Goal: Task Accomplishment & Management: Use online tool/utility

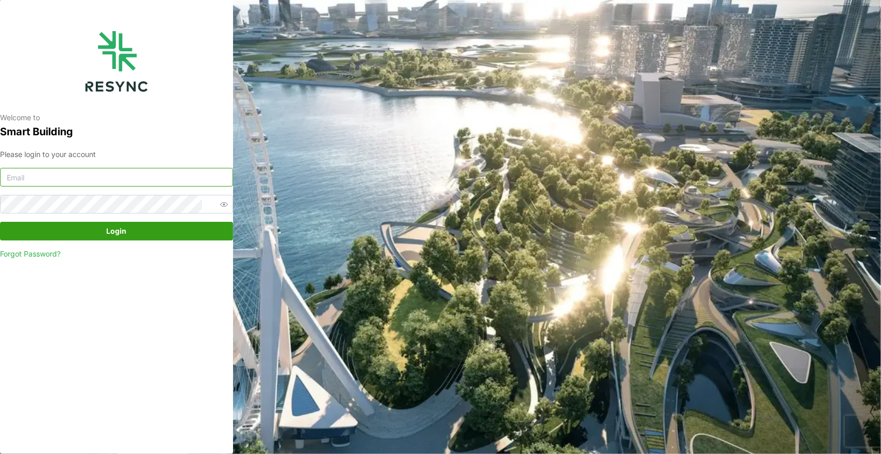
click at [137, 177] on input at bounding box center [116, 177] width 233 height 19
click at [143, 179] on input at bounding box center [116, 177] width 233 height 19
type input "andrew.ong@aumovio.com"
click at [112, 227] on span "Login" at bounding box center [117, 231] width 20 height 18
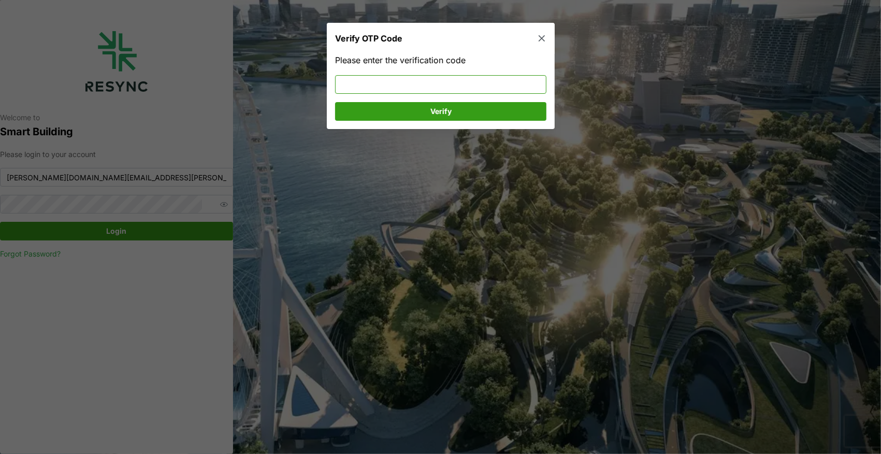
click at [383, 82] on input at bounding box center [440, 84] width 211 height 19
type input "345683"
click at [383, 109] on span "Verify" at bounding box center [441, 112] width 192 height 18
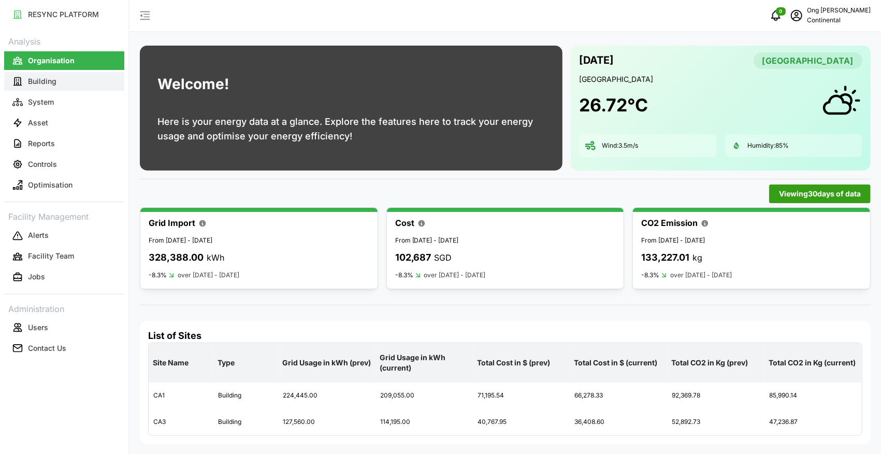
click at [56, 81] on button "Building" at bounding box center [64, 81] width 120 height 19
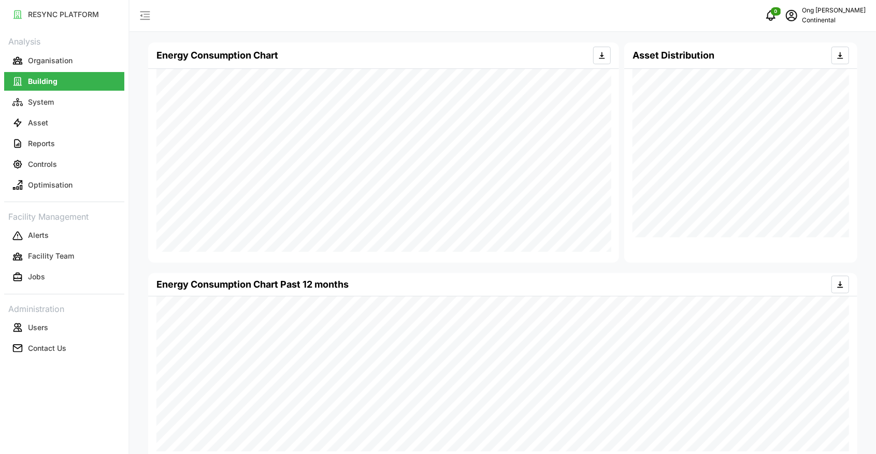
scroll to position [217, 0]
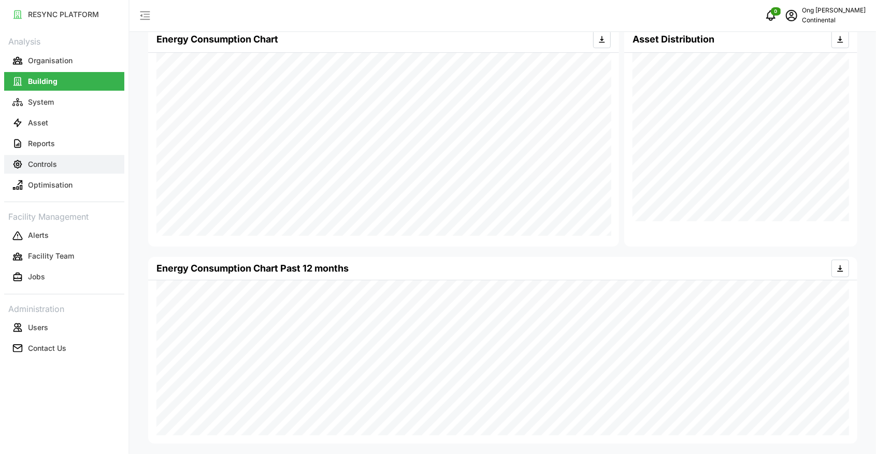
click at [40, 159] on p "Controls" at bounding box center [42, 164] width 29 height 10
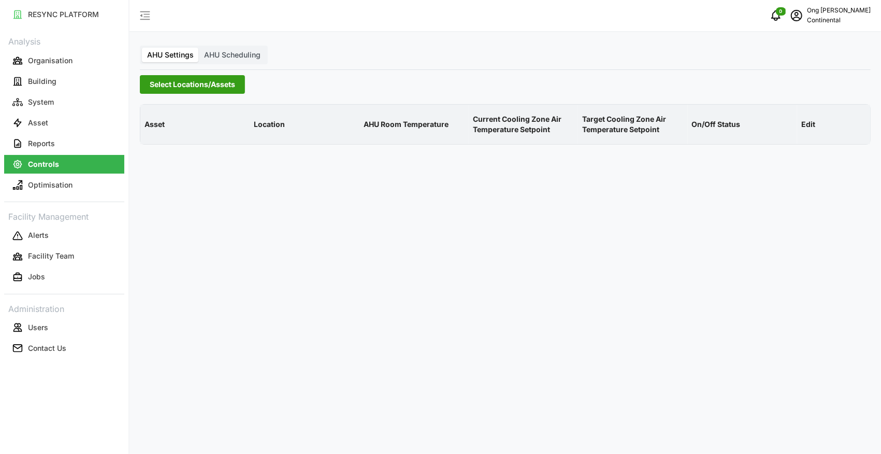
click at [185, 84] on span "Select Locations/Assets" at bounding box center [193, 85] width 86 height 18
click at [152, 131] on icon at bounding box center [153, 131] width 8 height 8
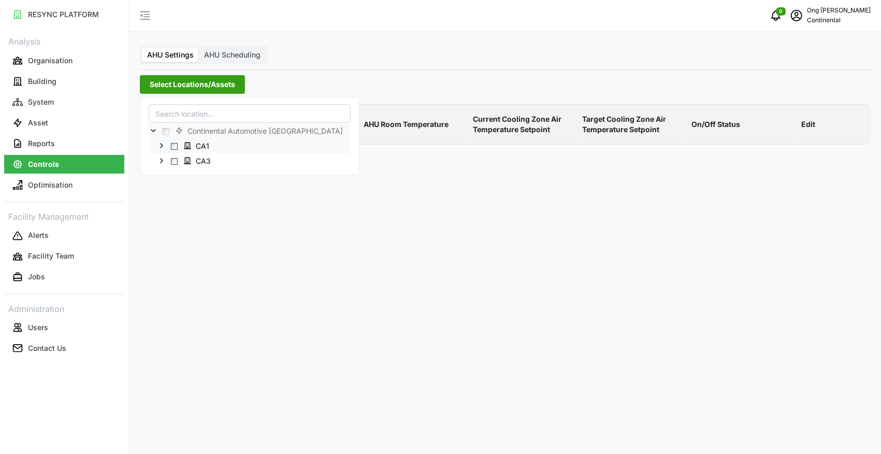
click at [171, 146] on span "Select CA1" at bounding box center [174, 146] width 7 height 7
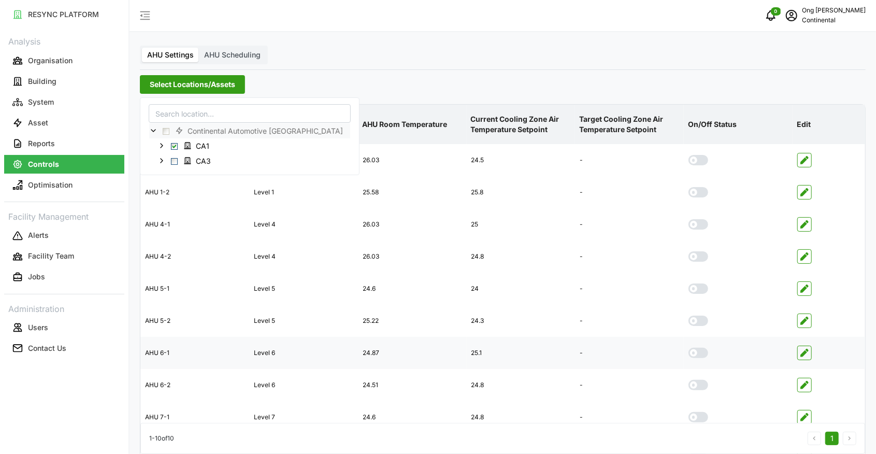
scroll to position [52, 0]
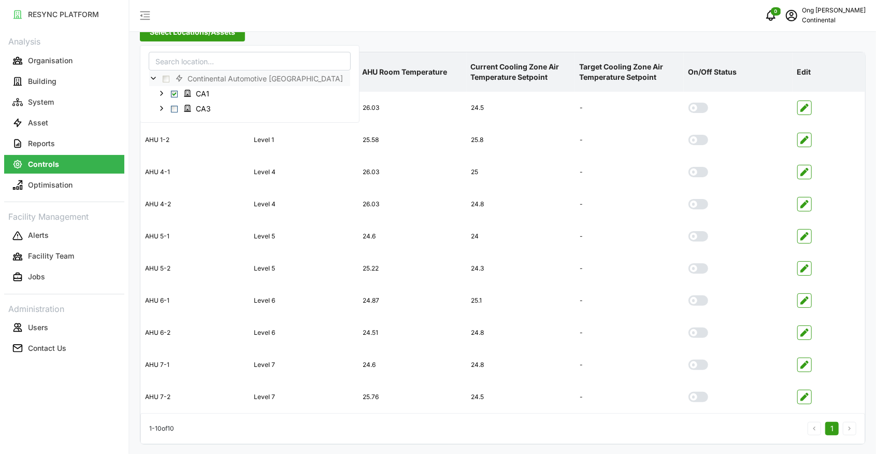
click at [93, 407] on div "RESYNC PLATFORM Analysis Organisation Building System Asset Reports Controls Op…" at bounding box center [64, 227] width 129 height 454
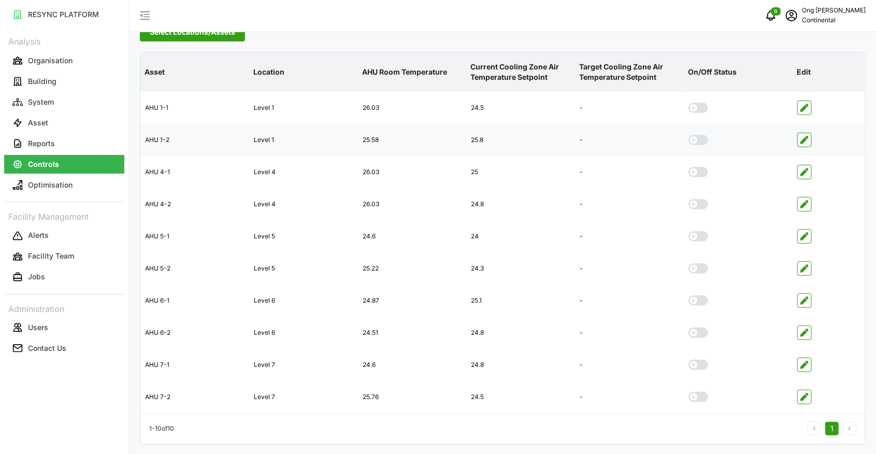
scroll to position [0, 0]
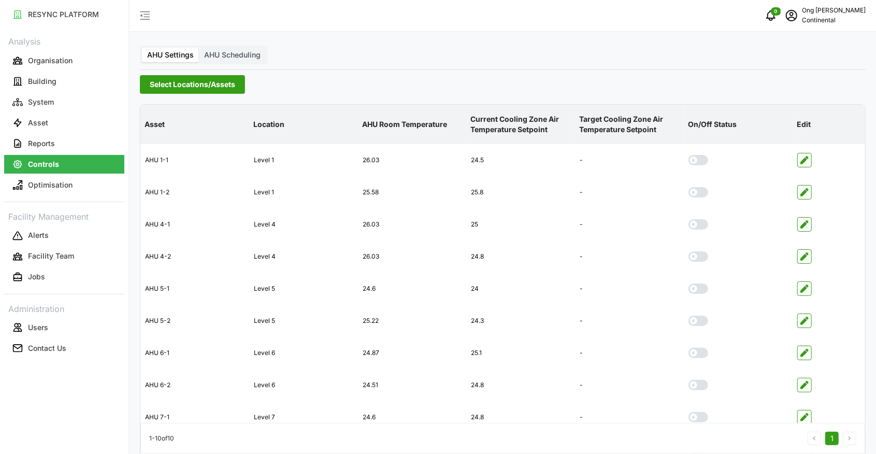
click at [177, 82] on span "Select Locations/Assets" at bounding box center [193, 85] width 86 height 18
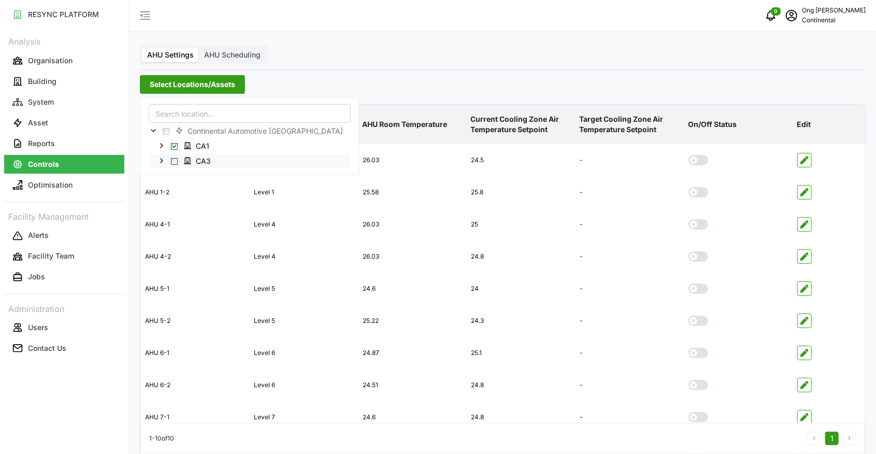
click at [174, 162] on span "Select CA3" at bounding box center [174, 161] width 7 height 7
click at [102, 407] on div "RESYNC PLATFORM Analysis Organisation Building System Asset Reports Controls Op…" at bounding box center [64, 227] width 129 height 454
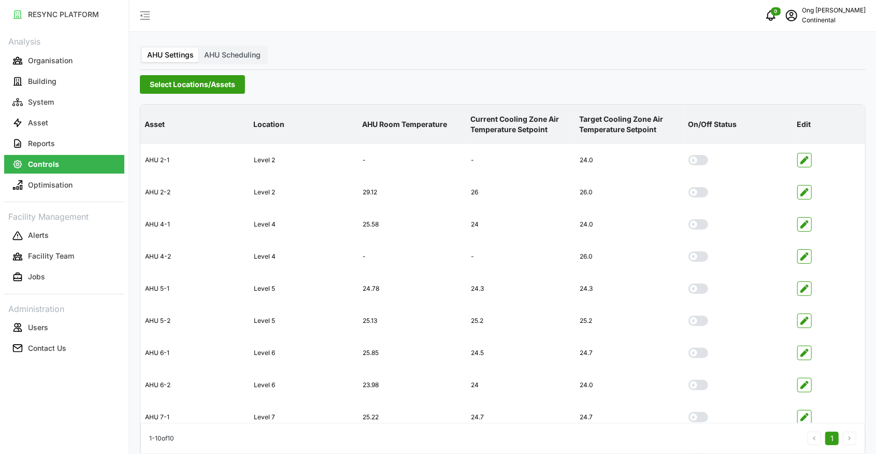
click at [201, 88] on span "Select Locations/Assets" at bounding box center [193, 85] width 86 height 18
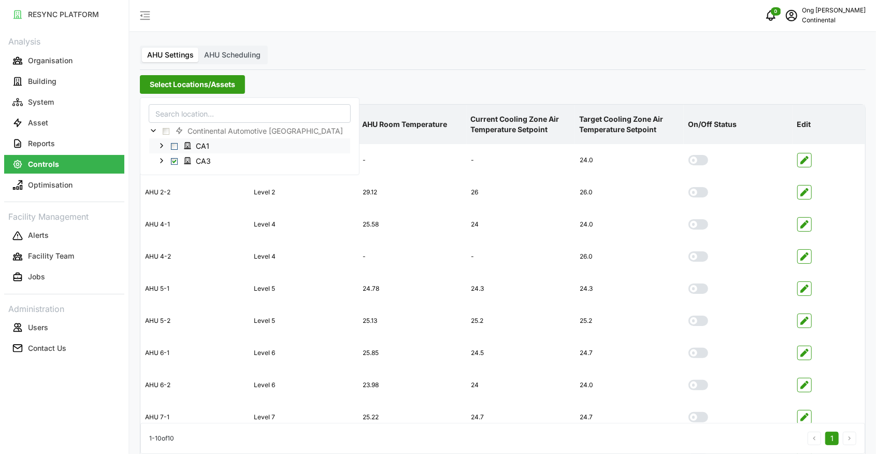
click at [172, 145] on span "Select CA1" at bounding box center [174, 146] width 7 height 7
click at [229, 59] on label "AHU Scheduling" at bounding box center [232, 55] width 67 height 15
click at [199, 48] on input "AHU Scheduling" at bounding box center [199, 48] width 0 height 0
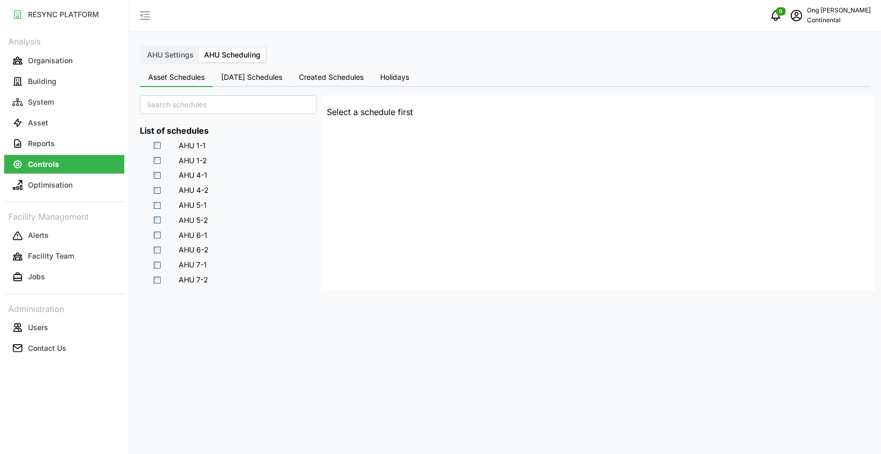
click at [257, 82] on button "[DATE] Schedules" at bounding box center [252, 77] width 78 height 19
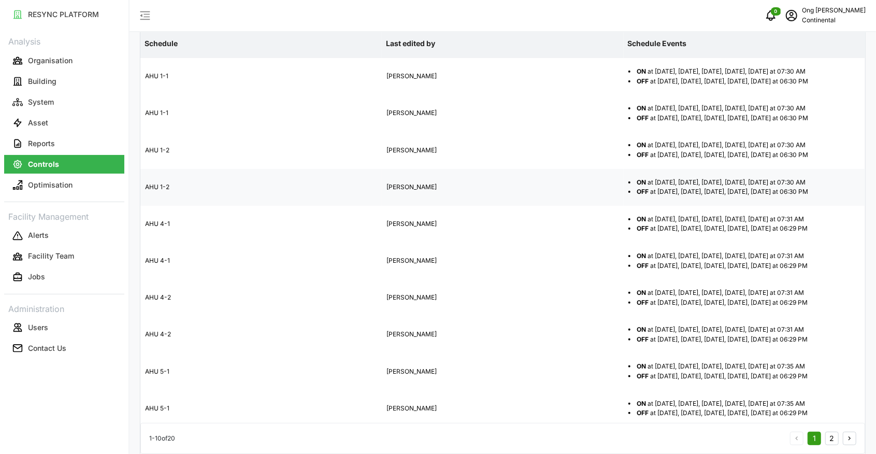
scroll to position [81, 0]
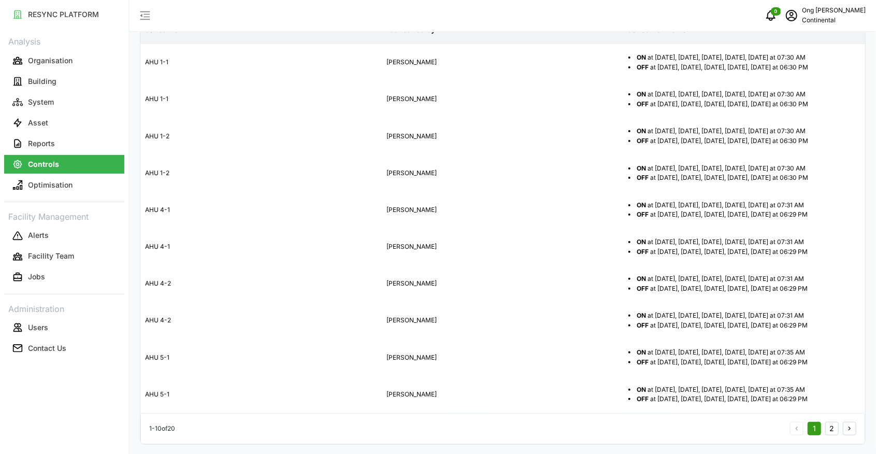
click at [833, 429] on button "2" at bounding box center [831, 428] width 13 height 13
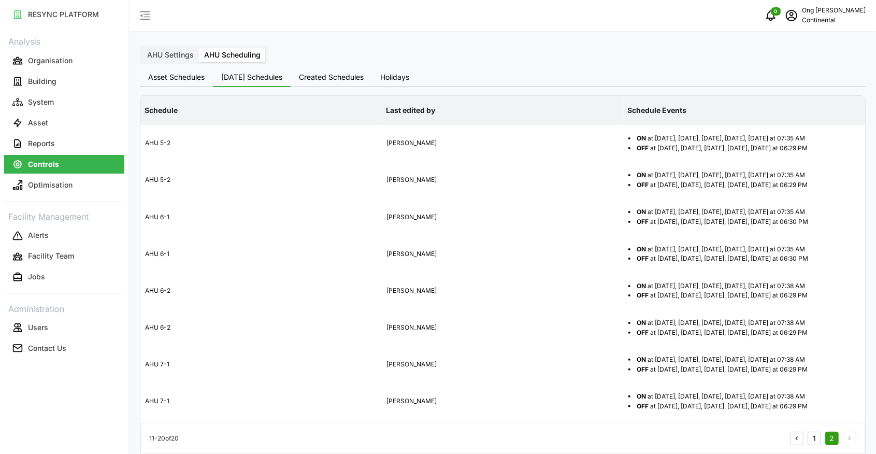
click at [326, 81] on button "Created Schedules" at bounding box center [331, 77] width 81 height 19
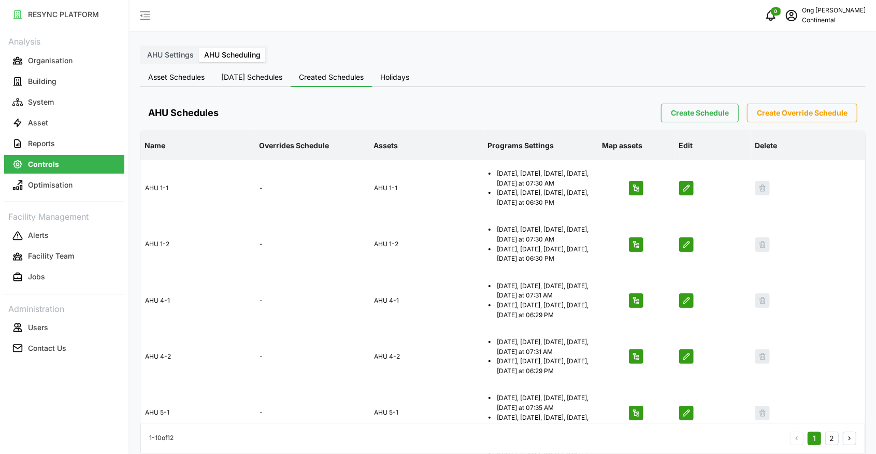
scroll to position [309, 0]
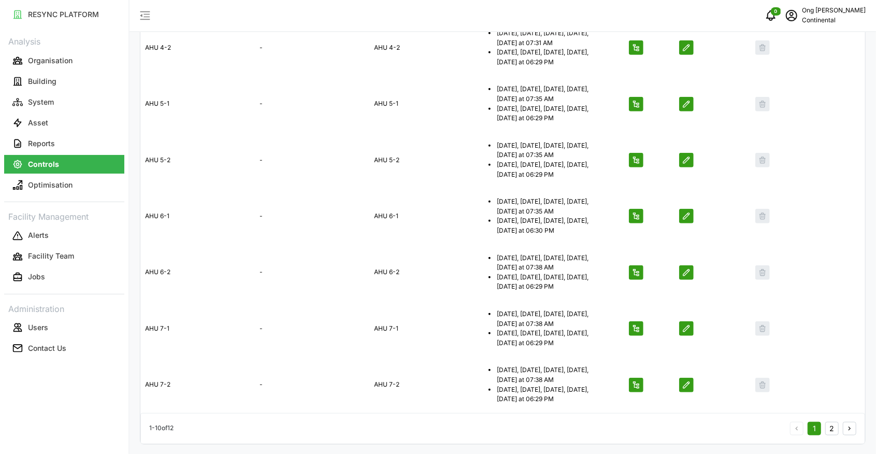
click at [830, 424] on button "2" at bounding box center [831, 428] width 13 height 13
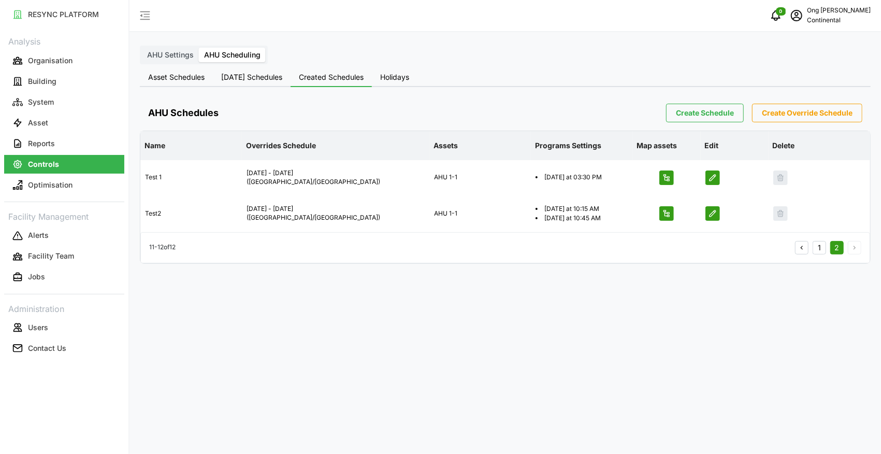
click at [394, 76] on span "Holidays" at bounding box center [394, 77] width 29 height 7
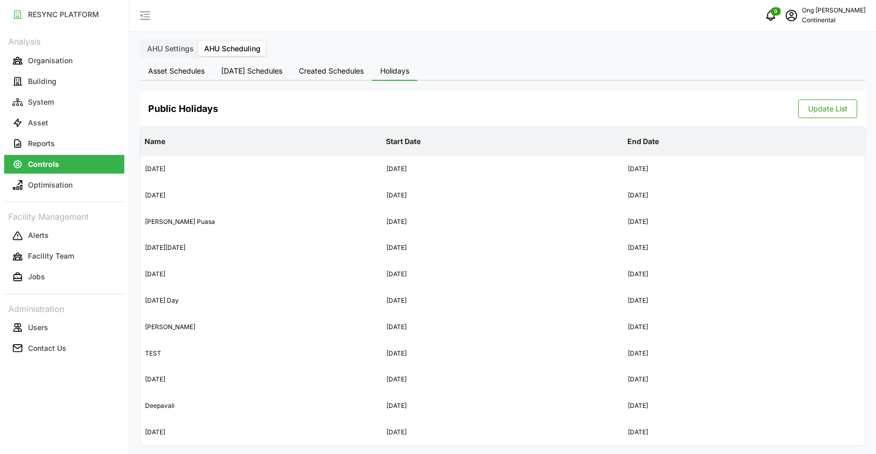
scroll to position [8, 0]
